Goal: Transaction & Acquisition: Purchase product/service

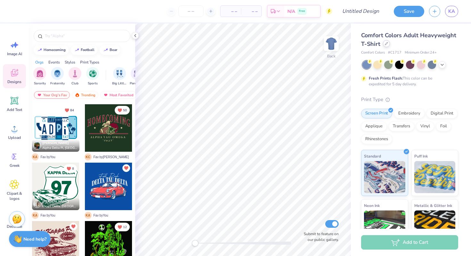
click at [386, 43] on icon at bounding box center [386, 43] width 3 height 3
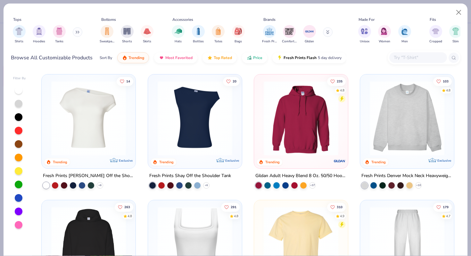
click at [78, 30] on button at bounding box center [78, 32] width 10 height 10
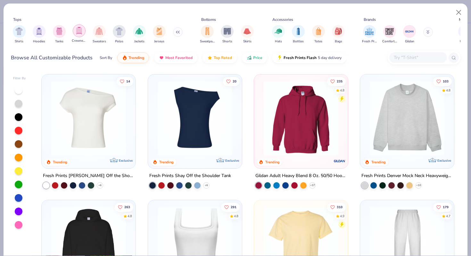
click at [83, 32] on div "filter for Crewnecks" at bounding box center [79, 30] width 13 height 13
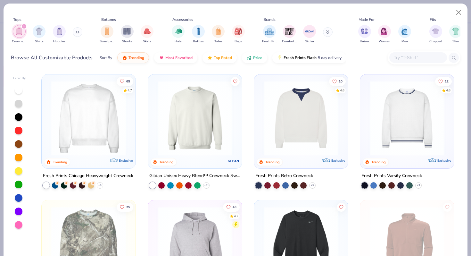
click at [218, 112] on img at bounding box center [194, 118] width 81 height 75
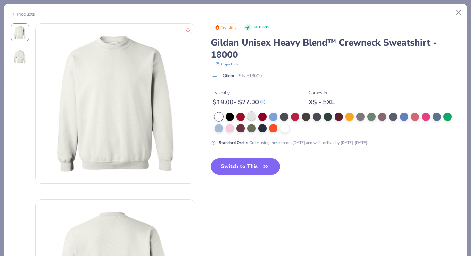
click at [253, 113] on div at bounding box center [251, 116] width 8 height 8
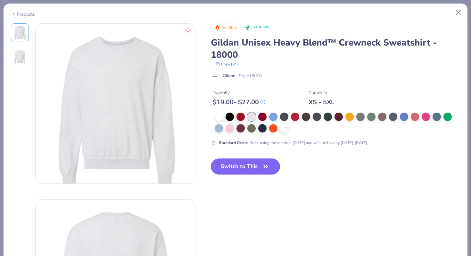
click at [267, 164] on icon "button" at bounding box center [265, 166] width 9 height 9
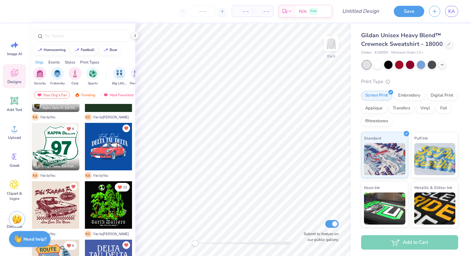
scroll to position [39, 0]
click at [58, 149] on div at bounding box center [55, 146] width 47 height 47
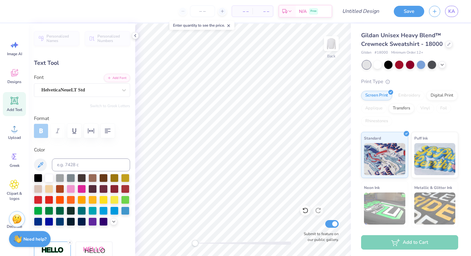
type textarea "9"
type textarea "KB"
type input "6.38"
type input "3.54"
type input "7.01"
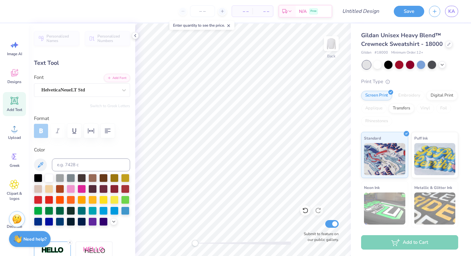
type input "4.38"
type input "2.43"
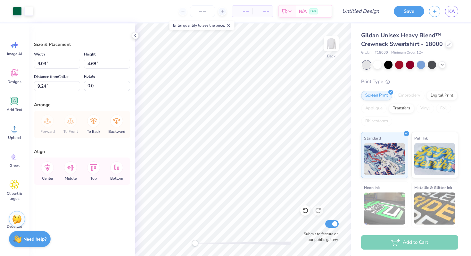
type input "10.36"
type input "12.70"
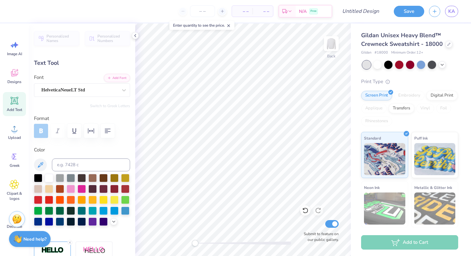
type textarea "KAPPA BETA PHI"
type input "6.64"
type input "0.61"
type input "4.74"
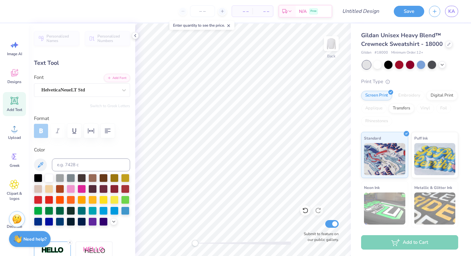
type textarea "KAPPA BETA PHI"
type textarea "ROUTE"
type input "2.81"
type input "0.64"
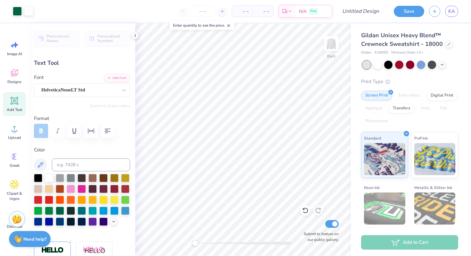
type input "4.61"
type input "4.84"
type input "1.10"
type input "4.35"
type input "4.38"
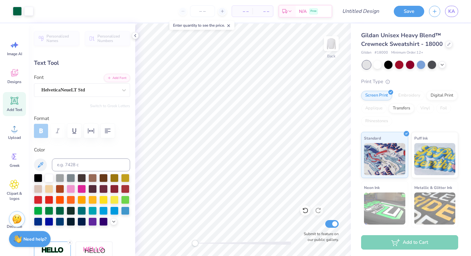
type input "2.43"
type input "7.01"
click at [12, 127] on icon at bounding box center [15, 129] width 10 height 10
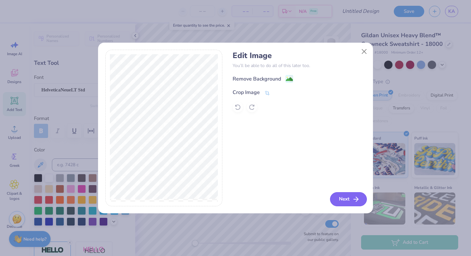
click at [351, 199] on button "Next" at bounding box center [348, 199] width 37 height 14
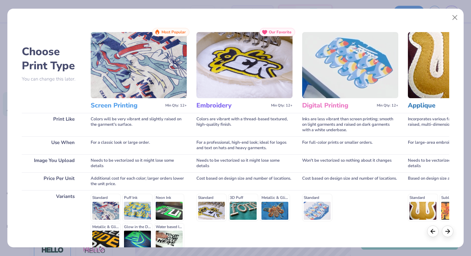
click at [108, 208] on div "Standard Puff Ink Neon Ink Metallic & Glitter Ink Glow in the Dark Ink Water ba…" at bounding box center [139, 221] width 96 height 56
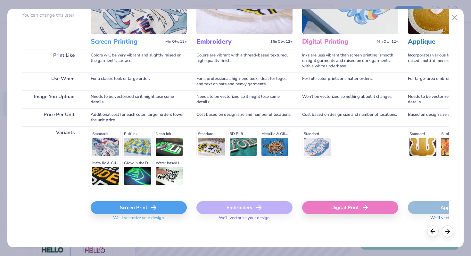
click at [140, 208] on div "Screen Print" at bounding box center [139, 207] width 96 height 13
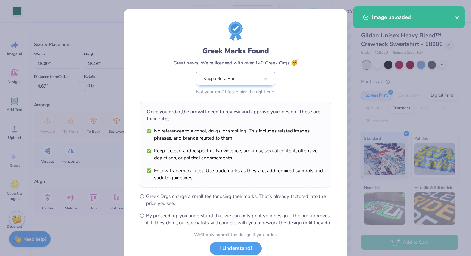
click at [251, 157] on body "Art colors – – Per Item – – Total Est. Delivery N/A Free Design Title Save KA I…" at bounding box center [235, 128] width 471 height 256
type input "9.15"
type input "9.25"
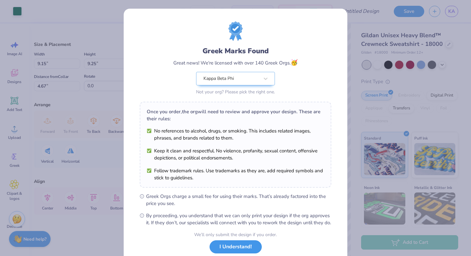
click at [237, 252] on button "I Understand!" at bounding box center [236, 246] width 52 height 13
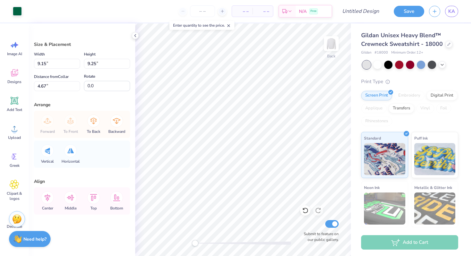
type input "3.20"
type input "3.24"
type input "2.58"
type input "2.61"
type input "8.13"
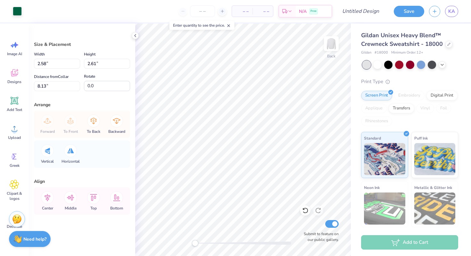
type input "2.46"
type input "2.49"
type input "7.51"
click at [18, 9] on div at bounding box center [17, 10] width 9 height 9
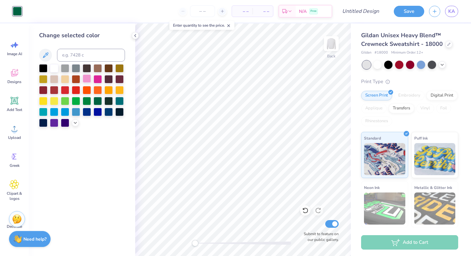
click at [88, 77] on div at bounding box center [87, 78] width 8 height 8
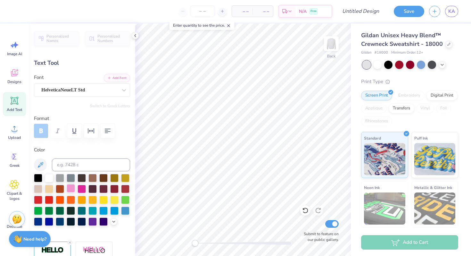
click at [72, 188] on div at bounding box center [71, 188] width 8 height 8
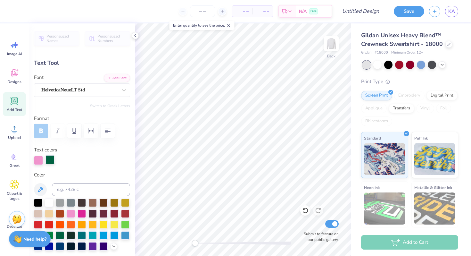
click at [51, 159] on div at bounding box center [49, 159] width 9 height 9
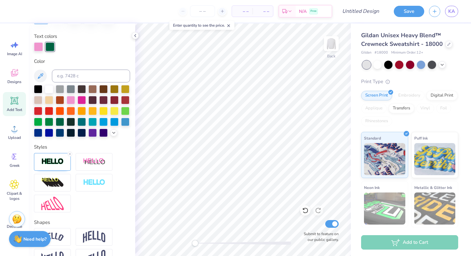
scroll to position [113, 0]
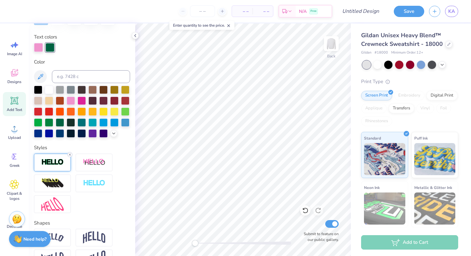
click at [70, 153] on line at bounding box center [70, 154] width 2 height 2
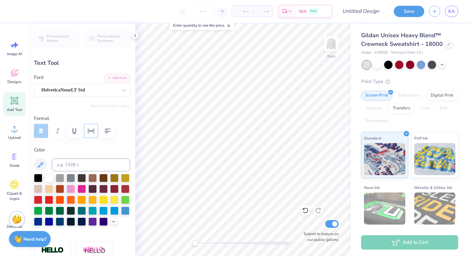
click at [91, 132] on icon "button" at bounding box center [91, 131] width 8 height 8
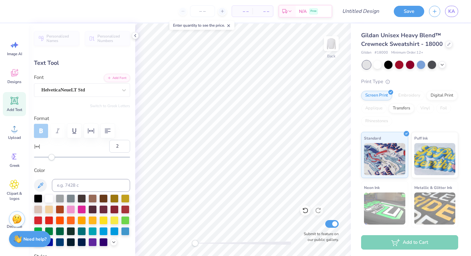
type input "2"
click at [52, 157] on div "Accessibility label" at bounding box center [51, 157] width 6 height 6
type input "4.32"
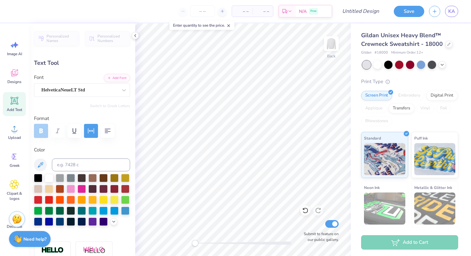
click at [92, 136] on button "button" at bounding box center [91, 131] width 14 height 14
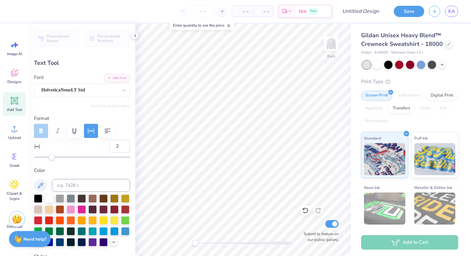
type input "3"
click at [52, 159] on div "Accessibility label" at bounding box center [52, 157] width 6 height 6
type input "4"
click at [53, 159] on div "Accessibility label" at bounding box center [53, 157] width 6 height 6
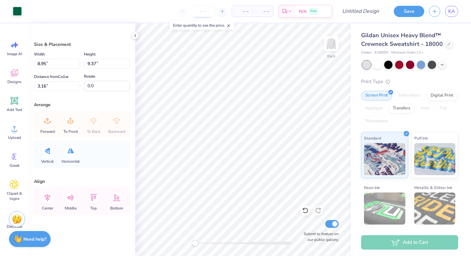
click at [204, 12] on input "number" at bounding box center [202, 11] width 25 height 12
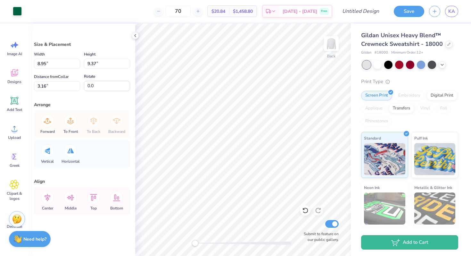
type input "70"
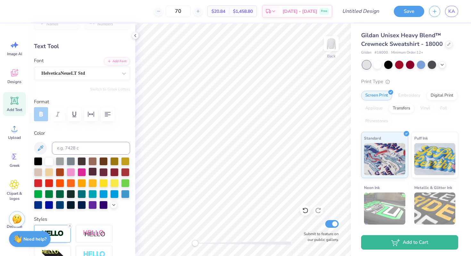
scroll to position [25, 0]
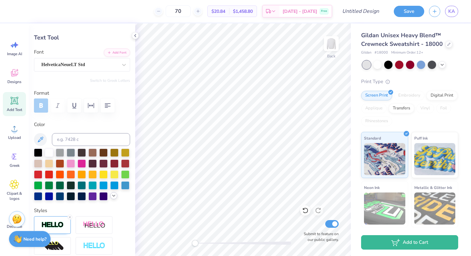
click at [114, 195] on icon at bounding box center [113, 195] width 5 height 5
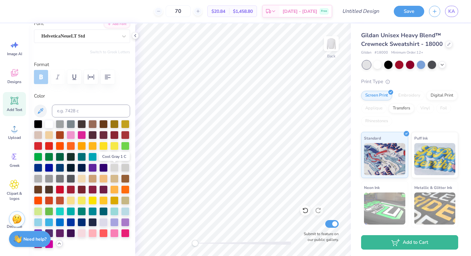
scroll to position [54, 0]
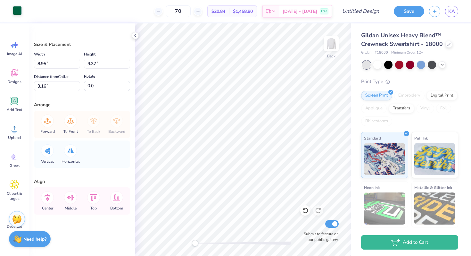
click at [17, 10] on div at bounding box center [17, 10] width 9 height 9
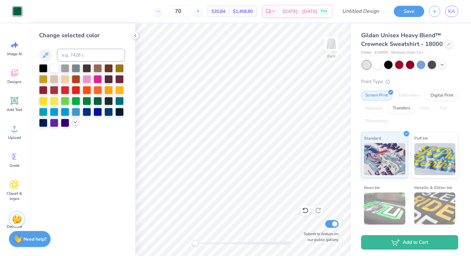
click at [77, 121] on icon at bounding box center [75, 121] width 5 height 5
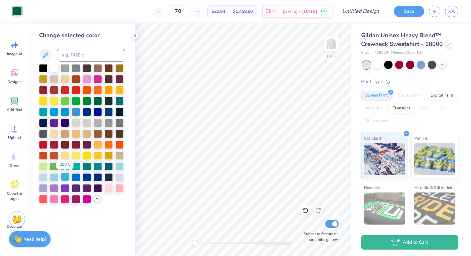
click at [66, 177] on div at bounding box center [65, 176] width 8 height 8
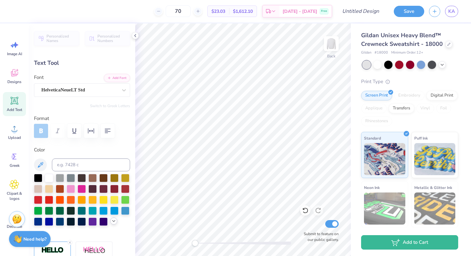
click at [115, 219] on icon at bounding box center [113, 220] width 5 height 5
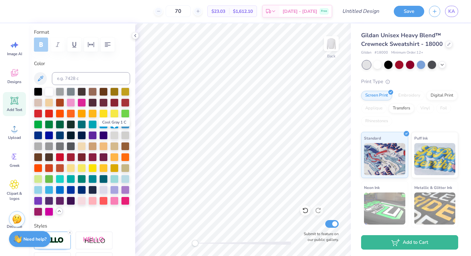
scroll to position [87, 0]
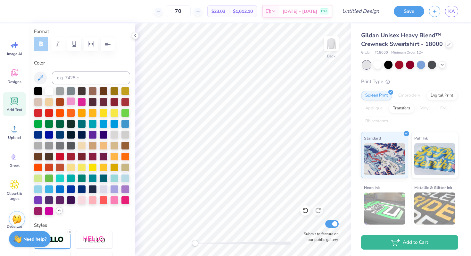
click at [72, 100] on div at bounding box center [71, 101] width 8 height 8
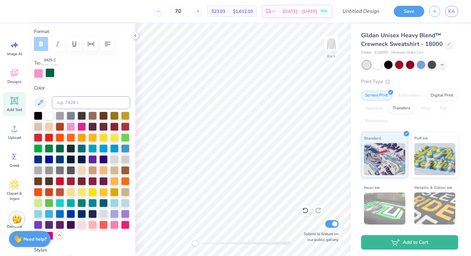
click at [50, 75] on div at bounding box center [49, 72] width 9 height 9
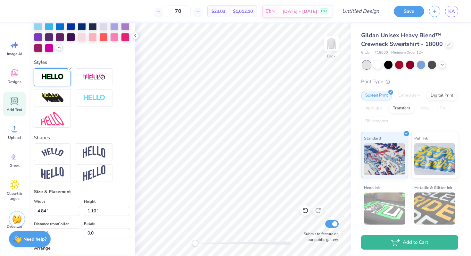
click at [70, 68] on icon at bounding box center [70, 69] width 4 height 4
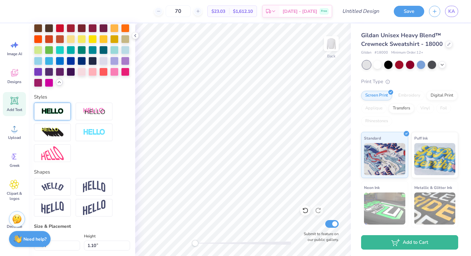
scroll to position [204, 0]
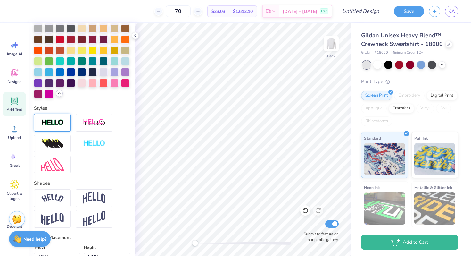
click at [127, 124] on div at bounding box center [82, 143] width 96 height 59
type input "4.80"
type input "1.06"
type input "4.36"
click at [61, 119] on img at bounding box center [52, 122] width 22 height 7
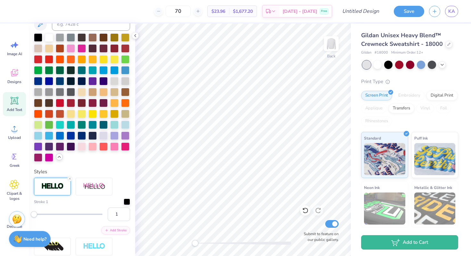
scroll to position [166, 0]
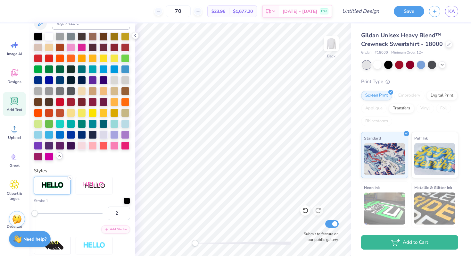
type input "3"
click at [36, 213] on div "Accessibility label" at bounding box center [34, 213] width 6 height 6
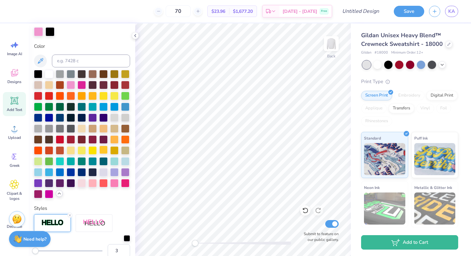
scroll to position [121, 0]
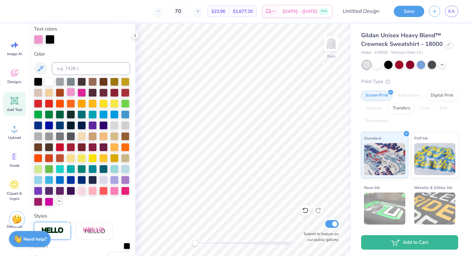
click at [69, 91] on div at bounding box center [71, 92] width 8 height 8
click at [70, 91] on div at bounding box center [71, 92] width 8 height 8
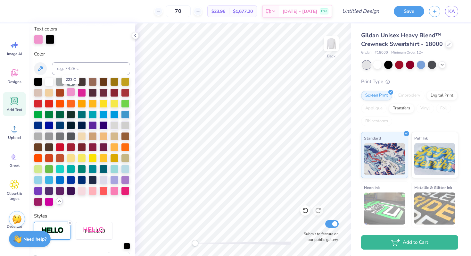
click at [70, 91] on div at bounding box center [71, 92] width 8 height 8
click at [52, 42] on div at bounding box center [49, 38] width 9 height 9
click at [71, 92] on div at bounding box center [71, 92] width 8 height 8
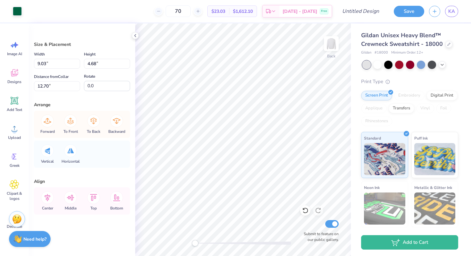
click at [22, 6] on div "Art colors 70 $23.03 Per Item $1,612.10 Total Est. Delivery [DATE] - [DATE] Fre…" at bounding box center [235, 11] width 471 height 22
click at [20, 10] on div at bounding box center [17, 10] width 9 height 9
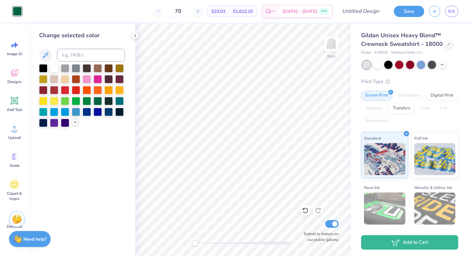
click at [74, 124] on icon at bounding box center [75, 121] width 5 height 5
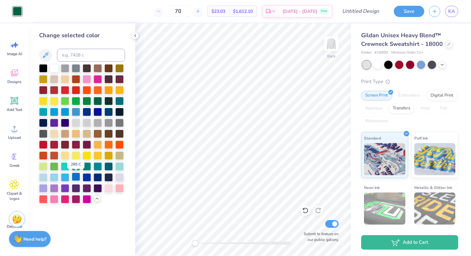
click at [72, 179] on div at bounding box center [76, 176] width 8 height 8
click at [58, 110] on div at bounding box center [54, 111] width 8 height 8
click at [67, 111] on div at bounding box center [65, 111] width 8 height 8
click at [74, 112] on div at bounding box center [76, 111] width 8 height 8
click at [65, 113] on div at bounding box center [65, 111] width 8 height 8
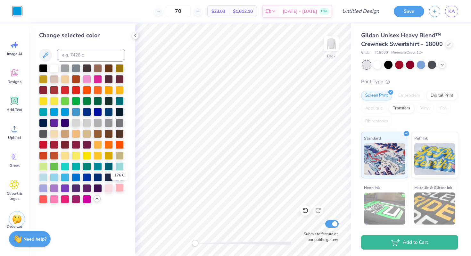
click at [116, 187] on div at bounding box center [119, 187] width 8 height 8
click at [97, 186] on div at bounding box center [98, 187] width 8 height 8
click at [99, 177] on div at bounding box center [98, 176] width 8 height 8
click at [89, 174] on div at bounding box center [87, 176] width 8 height 8
click at [96, 175] on div at bounding box center [98, 176] width 8 height 8
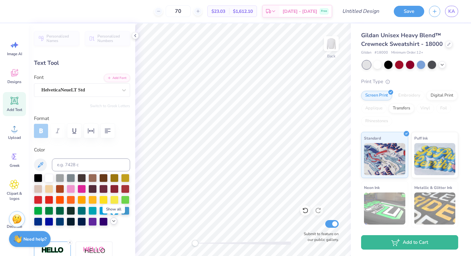
click at [114, 223] on div at bounding box center [113, 220] width 7 height 7
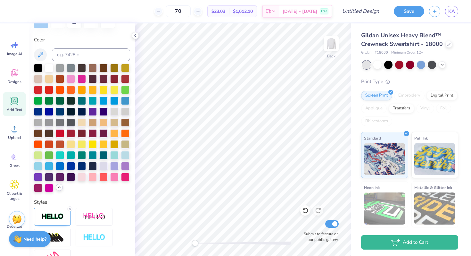
scroll to position [111, 0]
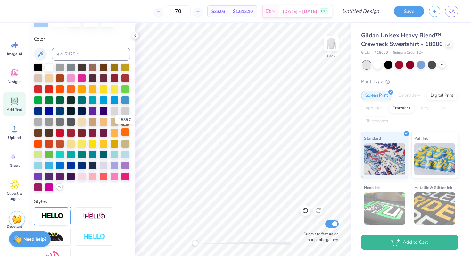
click at [125, 132] on div at bounding box center [125, 132] width 8 height 8
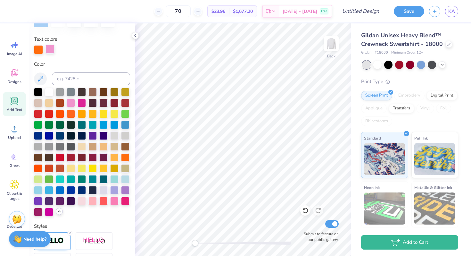
click at [52, 49] on div at bounding box center [49, 49] width 9 height 9
click at [127, 156] on div at bounding box center [125, 156] width 8 height 8
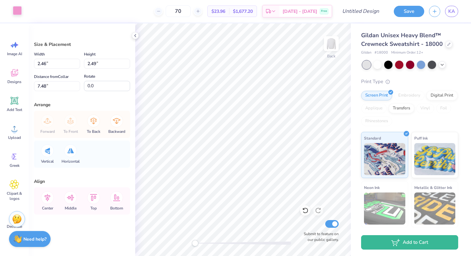
click at [15, 12] on div at bounding box center [17, 10] width 9 height 9
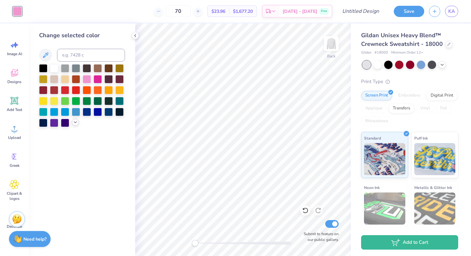
click at [74, 122] on icon at bounding box center [75, 121] width 5 height 5
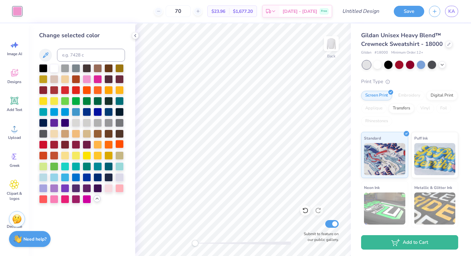
click at [118, 146] on div at bounding box center [119, 144] width 8 height 8
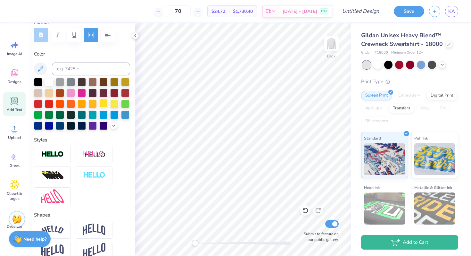
scroll to position [97, 0]
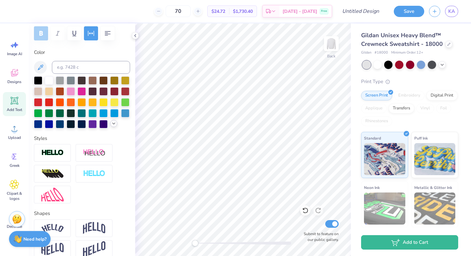
click at [114, 124] on icon at bounding box center [113, 123] width 5 height 5
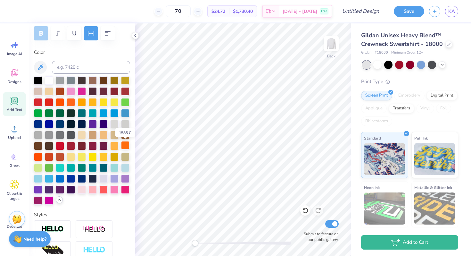
click at [127, 144] on div at bounding box center [125, 145] width 8 height 8
click at [40, 156] on div at bounding box center [38, 156] width 8 height 8
type input "4.86"
type input "1.11"
type input "4.33"
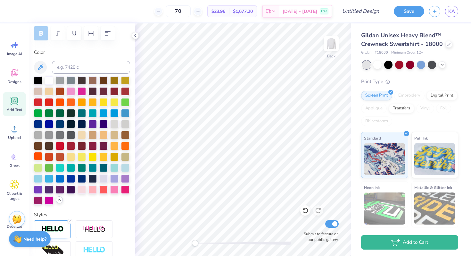
click at [37, 155] on div at bounding box center [38, 156] width 8 height 8
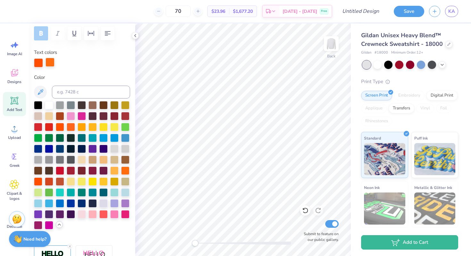
click at [52, 60] on div at bounding box center [49, 62] width 9 height 9
click at [36, 182] on div at bounding box center [38, 181] width 8 height 8
click at [114, 69] on div "Personalized Names Personalized Numbers Text Tool Add Font Font HelveticaNeueLT…" at bounding box center [82, 139] width 106 height 232
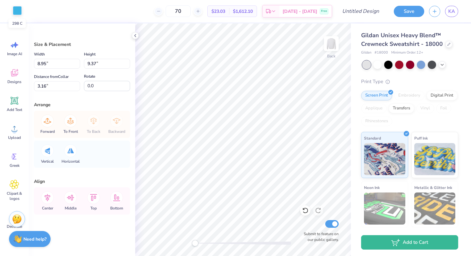
click at [17, 11] on div at bounding box center [17, 10] width 9 height 9
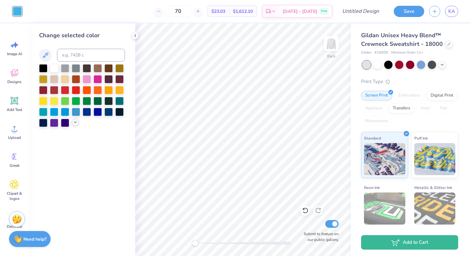
click at [73, 123] on icon at bounding box center [75, 121] width 5 height 5
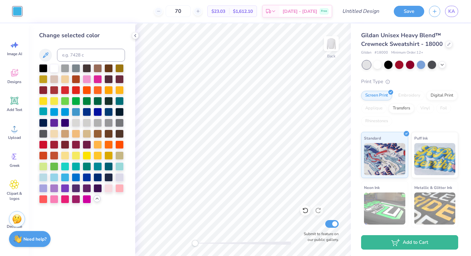
click at [42, 111] on div at bounding box center [43, 111] width 8 height 8
click at [78, 167] on div at bounding box center [76, 165] width 8 height 8
click at [67, 167] on div at bounding box center [65, 165] width 8 height 8
click at [75, 167] on div at bounding box center [76, 165] width 8 height 8
click at [95, 166] on div at bounding box center [98, 165] width 8 height 8
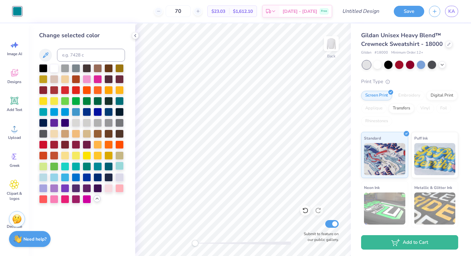
click at [119, 165] on div at bounding box center [119, 165] width 8 height 8
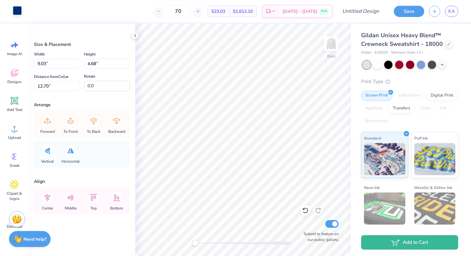
click at [14, 9] on div at bounding box center [17, 10] width 9 height 9
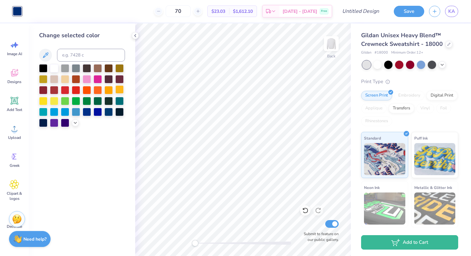
click at [117, 89] on div at bounding box center [119, 89] width 8 height 8
click at [107, 90] on div at bounding box center [108, 89] width 8 height 8
click at [79, 89] on div at bounding box center [76, 89] width 8 height 8
click at [84, 89] on div at bounding box center [87, 89] width 8 height 8
click at [98, 89] on div at bounding box center [98, 89] width 8 height 8
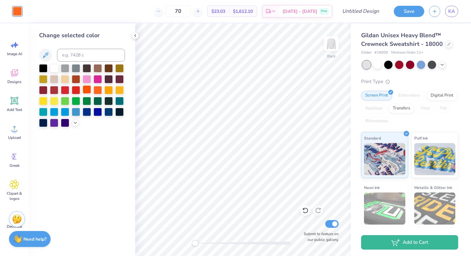
click at [89, 89] on div at bounding box center [87, 89] width 8 height 8
click at [90, 79] on div at bounding box center [87, 78] width 8 height 8
click at [97, 79] on div at bounding box center [98, 78] width 8 height 8
click at [76, 125] on div at bounding box center [75, 122] width 7 height 7
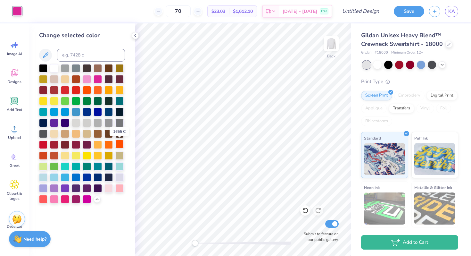
click at [119, 141] on div at bounding box center [119, 144] width 8 height 8
click at [86, 199] on div at bounding box center [87, 198] width 8 height 8
click at [117, 184] on div at bounding box center [119, 187] width 8 height 8
click at [110, 187] on div at bounding box center [108, 187] width 8 height 8
click at [65, 198] on div at bounding box center [65, 198] width 8 height 8
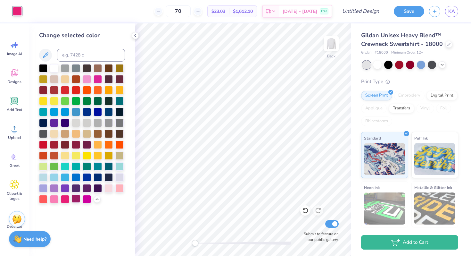
click at [76, 199] on div at bounding box center [76, 198] width 8 height 8
click at [53, 142] on div at bounding box center [54, 144] width 8 height 8
click at [84, 144] on div at bounding box center [87, 144] width 8 height 8
click at [44, 66] on div at bounding box center [43, 67] width 8 height 8
click at [100, 124] on div at bounding box center [98, 122] width 8 height 8
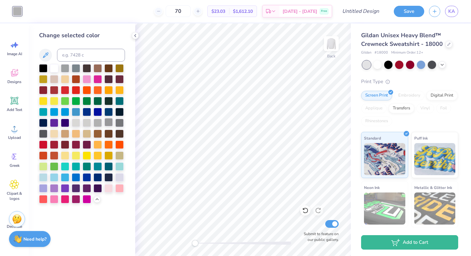
click at [110, 123] on div at bounding box center [108, 122] width 8 height 8
click at [116, 123] on div at bounding box center [119, 122] width 8 height 8
click at [113, 111] on div at bounding box center [82, 133] width 86 height 139
click at [117, 111] on div at bounding box center [119, 111] width 8 height 8
click at [45, 68] on div at bounding box center [43, 67] width 8 height 8
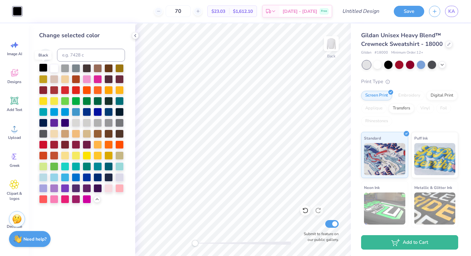
click at [45, 67] on div at bounding box center [43, 67] width 8 height 8
click at [94, 79] on div at bounding box center [98, 78] width 8 height 8
click at [86, 79] on div at bounding box center [87, 78] width 8 height 8
click at [110, 83] on div at bounding box center [108, 78] width 8 height 8
click at [97, 165] on div at bounding box center [98, 165] width 8 height 8
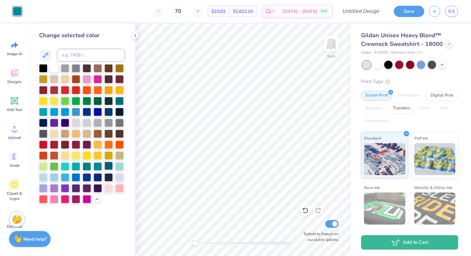
click at [107, 166] on div at bounding box center [108, 165] width 8 height 8
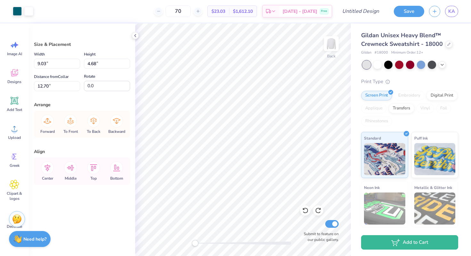
type input "11.91"
type input "7.69"
type input "3.99"
type input "9.96"
type input "16.59"
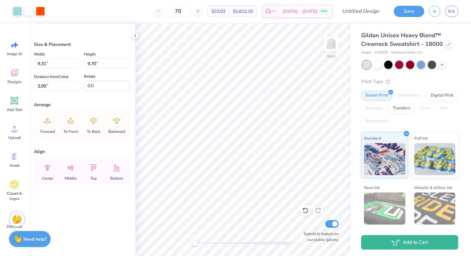
type input "5.54"
type input "5.18"
type input "5.40"
type input "4.16"
type input "7.63"
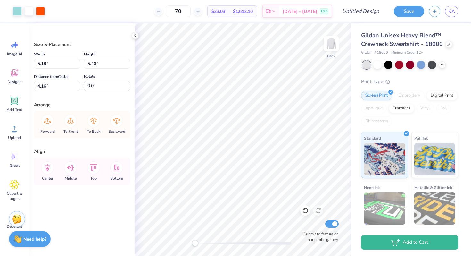
type input "3.76"
type input "16.61"
type input "8.26"
type input "11.43"
type input "5.93"
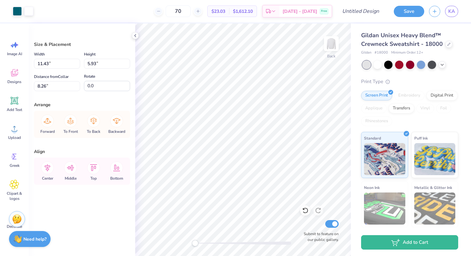
type input "9.56"
type input "3.00"
type input "11.34"
type input "5.59"
type input "9.58"
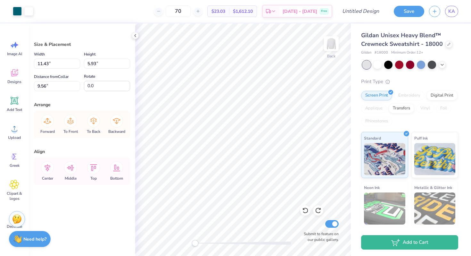
type input "6.73"
type input "1.87"
type input "3.46"
type input "3.61"
type input "5.17"
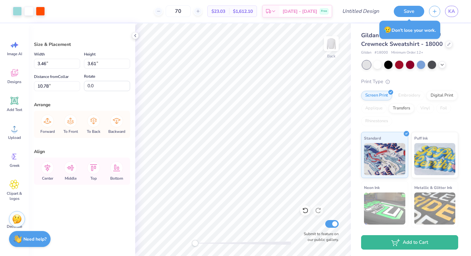
type input "2.66"
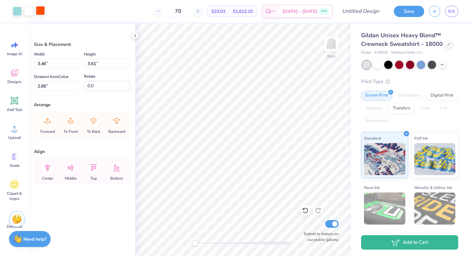
click at [40, 10] on div at bounding box center [40, 10] width 9 height 9
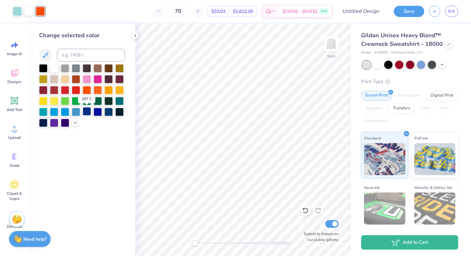
click at [89, 107] on div at bounding box center [87, 111] width 8 height 8
click at [75, 122] on icon at bounding box center [75, 121] width 5 height 5
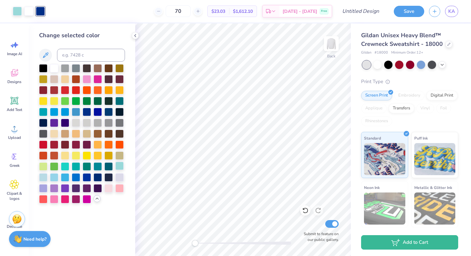
click at [121, 165] on div at bounding box center [119, 165] width 8 height 8
click at [119, 144] on div at bounding box center [119, 144] width 8 height 8
click at [54, 174] on div at bounding box center [54, 176] width 8 height 8
click at [44, 176] on div at bounding box center [43, 176] width 8 height 8
click at [65, 178] on div at bounding box center [65, 176] width 8 height 8
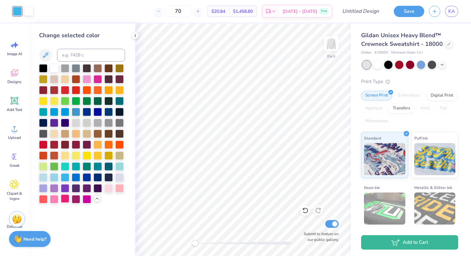
click at [66, 198] on div at bounding box center [65, 198] width 8 height 8
click at [55, 200] on div at bounding box center [54, 198] width 8 height 8
click at [44, 198] on div at bounding box center [43, 198] width 8 height 8
click at [120, 187] on div at bounding box center [119, 187] width 8 height 8
click at [43, 200] on div at bounding box center [43, 198] width 8 height 8
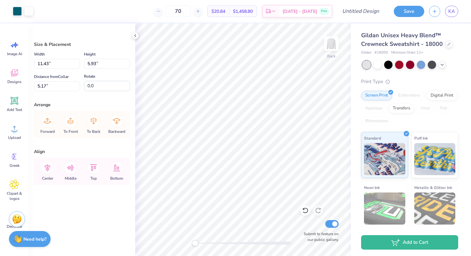
type input "5.38"
type input "3.60"
type input "9.29"
click at [14, 11] on div at bounding box center [17, 10] width 9 height 9
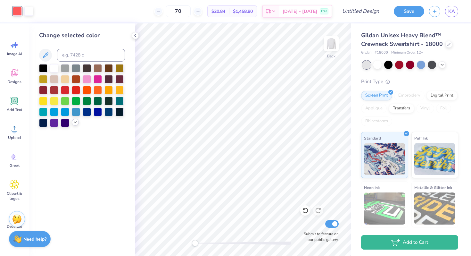
click at [76, 123] on icon at bounding box center [75, 121] width 5 height 5
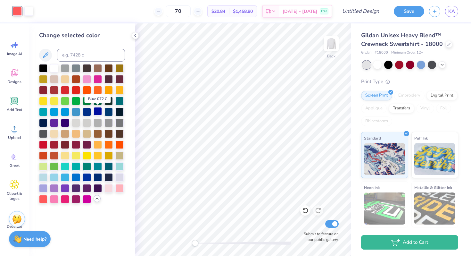
click at [100, 111] on div at bounding box center [98, 111] width 8 height 8
click at [110, 90] on div at bounding box center [108, 89] width 8 height 8
click at [108, 144] on div at bounding box center [108, 144] width 8 height 8
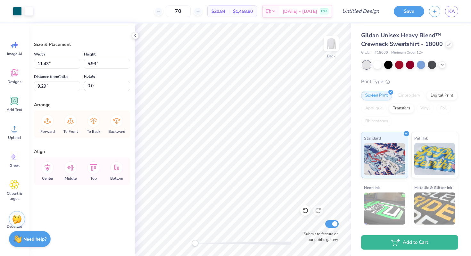
type input "5.87"
